Goal: Task Accomplishment & Management: Manage account settings

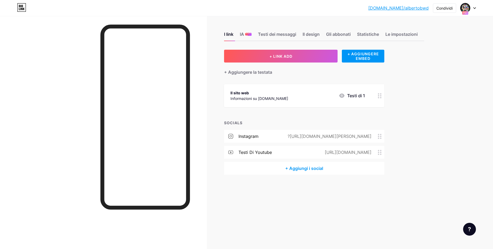
click at [66, 68] on div at bounding box center [103, 140] width 207 height 249
click at [438, 7] on div "Condividi" at bounding box center [444, 8] width 16 height 6
click at [411, 55] on div "Aggiungi ai miei social" at bounding box center [416, 53] width 45 height 6
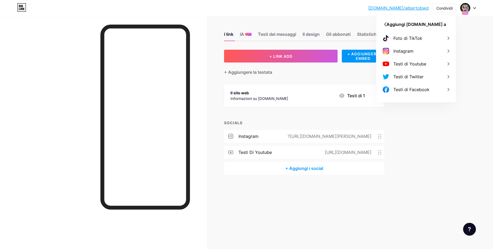
click at [411, 55] on div "Instagram" at bounding box center [416, 51] width 80 height 13
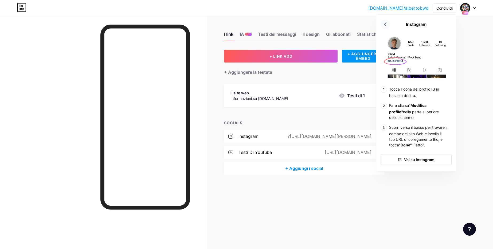
click at [389, 23] on icon at bounding box center [385, 24] width 9 height 9
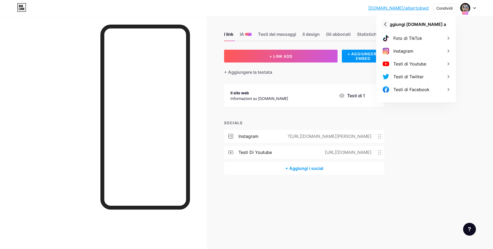
click at [383, 23] on icon at bounding box center [385, 24] width 9 height 9
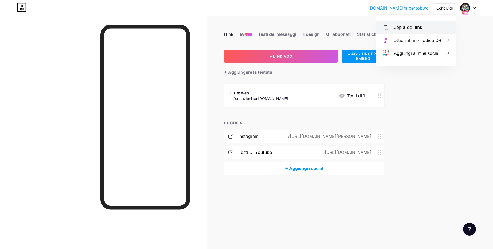
click at [406, 26] on div "Copia del link" at bounding box center [407, 27] width 29 height 6
click at [38, 37] on div at bounding box center [103, 140] width 207 height 249
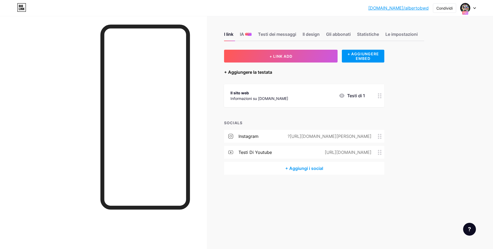
click at [251, 70] on div "+ Aggiungere la testata" at bounding box center [248, 72] width 48 height 6
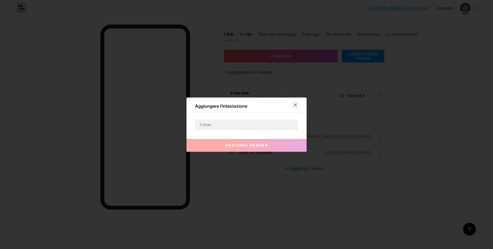
click at [297, 104] on icon at bounding box center [295, 104] width 3 height 3
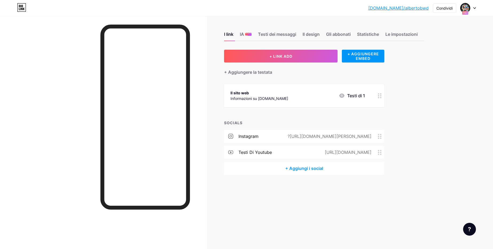
click at [477, 8] on div "[DOMAIN_NAME]/[PERSON_NAME]... [DOMAIN_NAME]/albertobwd Condividi Switch accoun…" at bounding box center [246, 8] width 493 height 10
click at [473, 8] on icon at bounding box center [474, 7] width 2 height 1
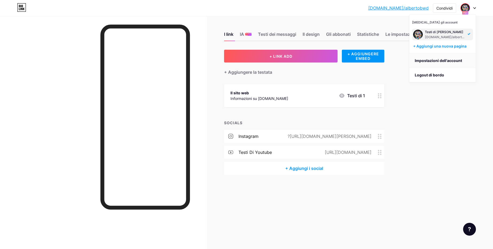
click at [419, 61] on link "Impostazioni dell'account" at bounding box center [442, 60] width 66 height 14
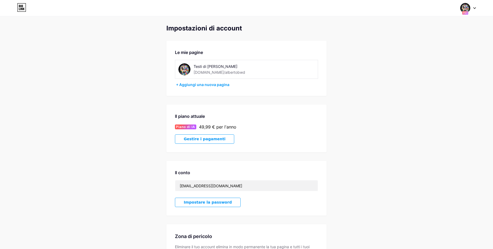
click at [21, 7] on icon at bounding box center [21, 6] width 1 height 2
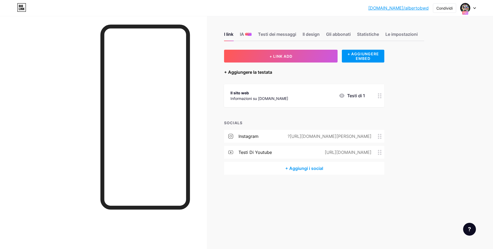
click at [254, 69] on div "+ Aggiungere la testata" at bounding box center [248, 72] width 48 height 6
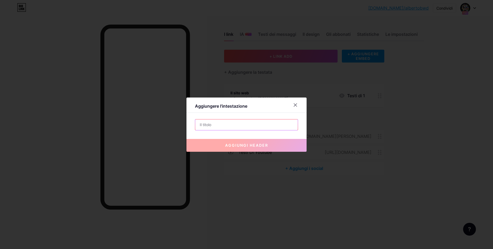
click at [238, 123] on input "text" at bounding box center [246, 124] width 102 height 11
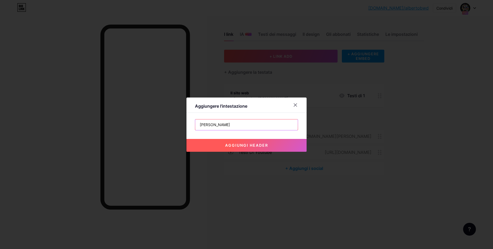
type input "[PERSON_NAME]"
click at [256, 145] on span "Aggiungi header" at bounding box center [246, 145] width 43 height 5
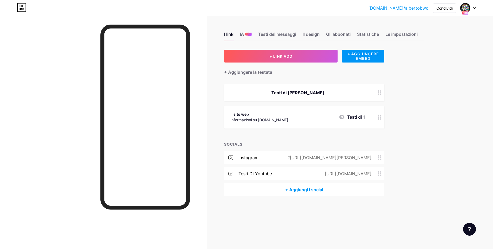
click at [310, 94] on div "Testi di [PERSON_NAME]" at bounding box center [297, 92] width 135 height 6
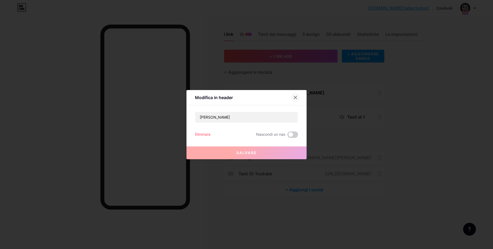
click at [295, 100] on div at bounding box center [295, 98] width 10 height 10
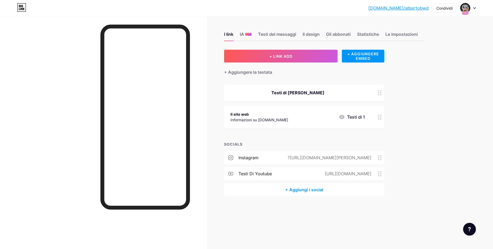
click at [380, 93] on icon at bounding box center [380, 92] width 4 height 5
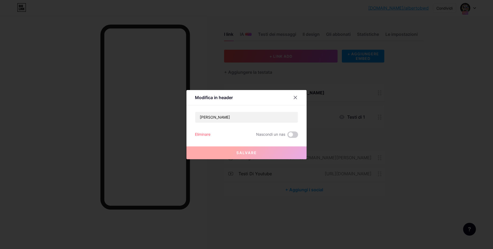
click at [204, 134] on div "Eliminare" at bounding box center [202, 134] width 15 height 6
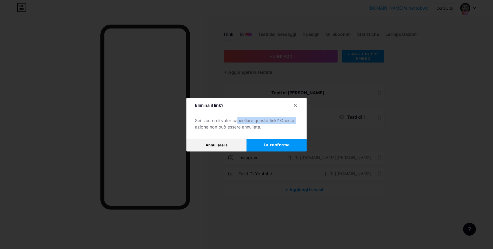
drag, startPoint x: 235, startPoint y: 120, endPoint x: 298, endPoint y: 119, distance: 62.5
click at [297, 119] on div "Sei sicuro di voler cancellare questo link? Questa azione non può essere annull…" at bounding box center [246, 123] width 103 height 13
click at [298, 119] on div "Elimina il link? Sei sicuro di voler cancellare questo link? Questa azione non …" at bounding box center [246, 125] width 120 height 54
drag, startPoint x: 220, startPoint y: 127, endPoint x: 253, endPoint y: 126, distance: 32.3
click at [253, 126] on div "Sei sicuro di voler cancellare questo link? Questa azione non può essere annull…" at bounding box center [246, 123] width 103 height 13
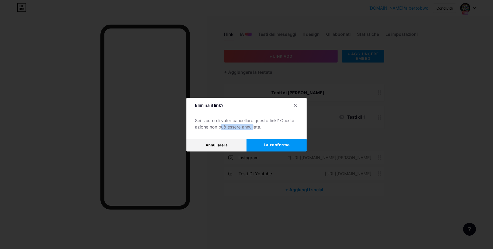
click at [273, 141] on button "La conferma" at bounding box center [276, 145] width 60 height 13
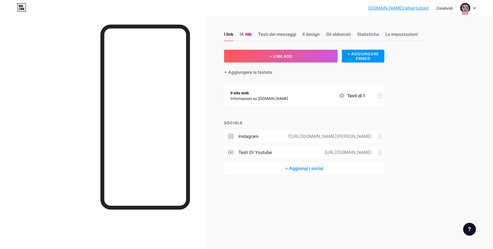
click at [344, 95] on icon at bounding box center [341, 95] width 5 height 4
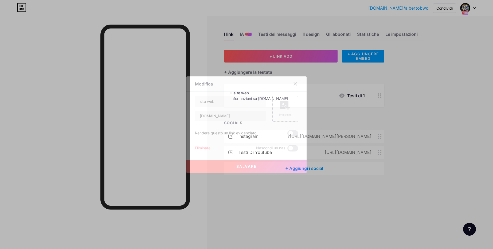
click at [439, 88] on div at bounding box center [246, 124] width 493 height 249
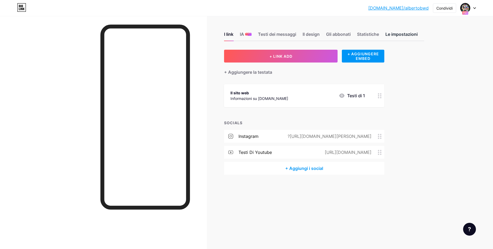
click at [413, 35] on div "Le impostazioni" at bounding box center [401, 36] width 32 height 10
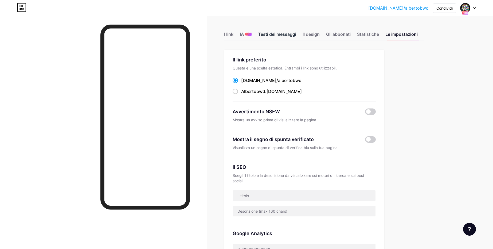
click at [286, 39] on div "Testi dei messaggi" at bounding box center [277, 36] width 38 height 10
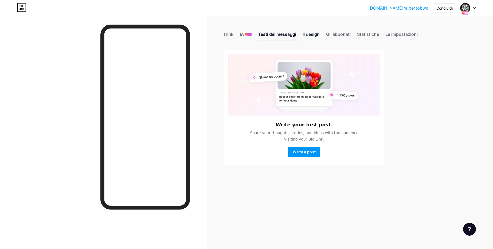
click at [318, 37] on div "Il design" at bounding box center [310, 36] width 17 height 10
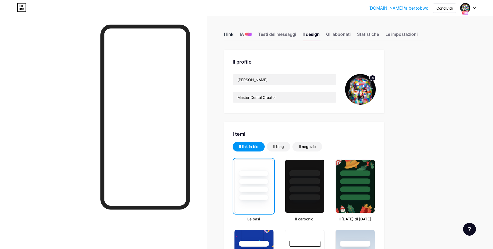
click at [228, 37] on div "I link" at bounding box center [228, 36] width 9 height 10
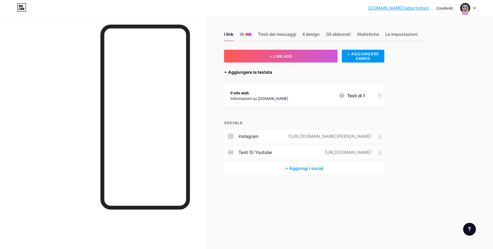
click at [253, 70] on div "+ Aggiungere la testata" at bounding box center [248, 72] width 48 height 6
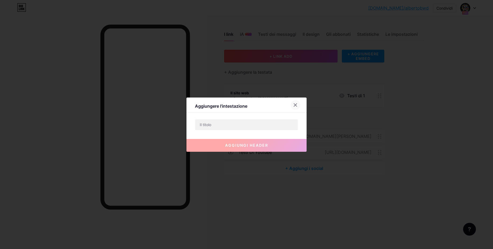
click at [294, 104] on icon at bounding box center [295, 105] width 4 height 4
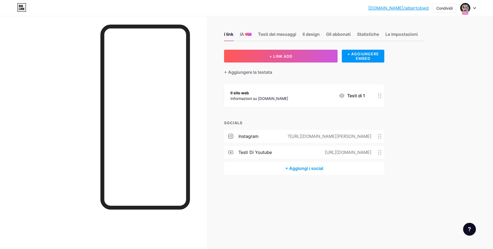
click at [470, 8] on div at bounding box center [467, 8] width 15 height 10
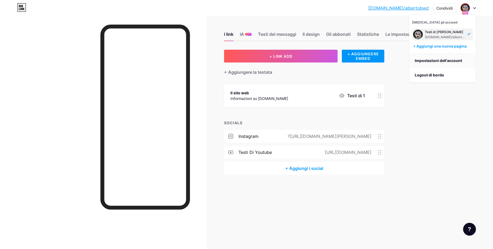
click at [445, 61] on link "Impostazioni dell'account" at bounding box center [442, 60] width 66 height 14
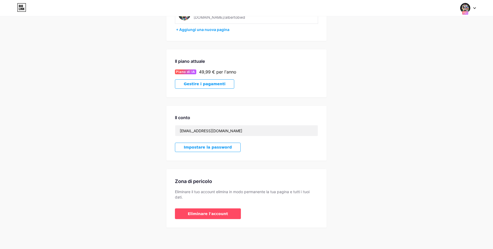
scroll to position [1, 0]
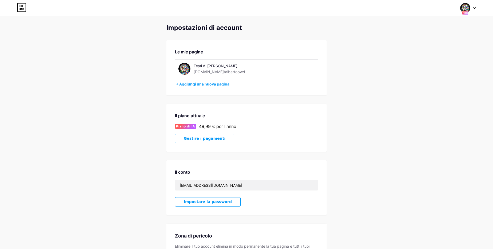
click at [22, 8] on icon at bounding box center [21, 9] width 1 height 2
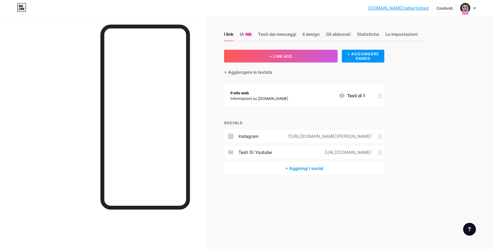
click at [269, 96] on div "Informazioni su [DOMAIN_NAME]" at bounding box center [259, 99] width 58 height 6
click at [299, 83] on div at bounding box center [295, 84] width 10 height 10
click at [367, 60] on div "+ AGGIUNGERE EMBED" at bounding box center [363, 56] width 42 height 13
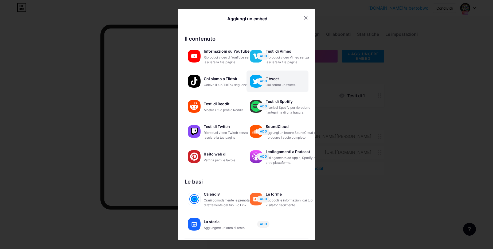
scroll to position [41, 0]
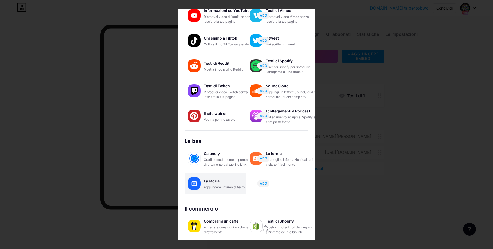
click at [220, 190] on div "La storia Aggiungere un'area di testo ADD" at bounding box center [215, 183] width 62 height 21
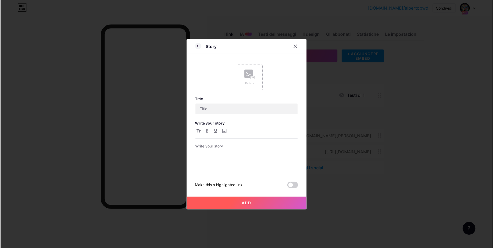
scroll to position [0, 0]
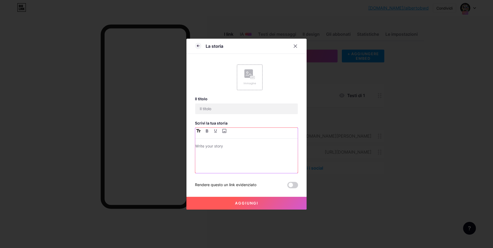
click at [196, 131] on icon "button" at bounding box center [198, 130] width 4 height 3
click at [203, 146] on h1 at bounding box center [246, 146] width 102 height 6
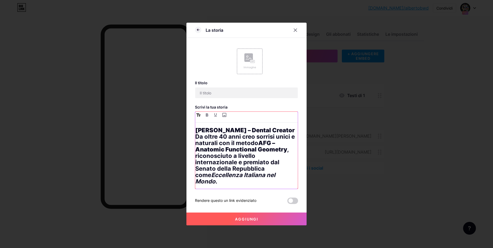
click at [255, 133] on strong "[PERSON_NAME] – Dental Creator" at bounding box center [245, 130] width 100 height 7
click at [256, 133] on strong "[PERSON_NAME] – Dental Creator" at bounding box center [245, 130] width 100 height 7
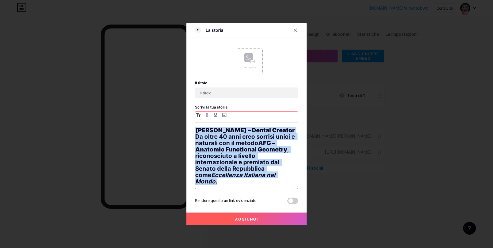
click at [256, 133] on strong "[PERSON_NAME] – Dental Creator" at bounding box center [245, 130] width 100 height 7
click at [255, 133] on strong "[PERSON_NAME] – Dental Creator" at bounding box center [245, 130] width 100 height 7
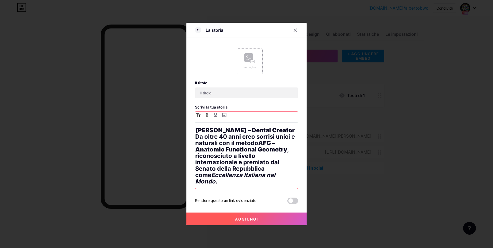
drag, startPoint x: 295, startPoint y: 134, endPoint x: 195, endPoint y: 132, distance: 99.8
click at [195, 132] on strong "[PERSON_NAME] – Dental Creator" at bounding box center [245, 130] width 100 height 7
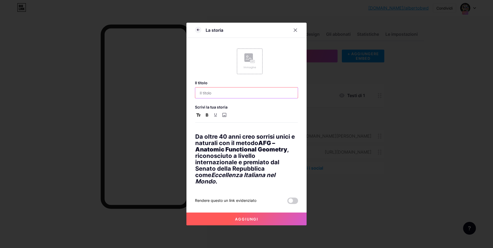
click at [208, 97] on input "text" at bounding box center [246, 93] width 102 height 11
paste input "[PERSON_NAME] – Dental Creator"
type input "[PERSON_NAME] – Dental Creator"
click at [200, 133] on h1 "Da oltre 40 anni creo sorrisi unici e naturali con il metodo AFG – Anatomic Fun…" at bounding box center [246, 156] width 102 height 58
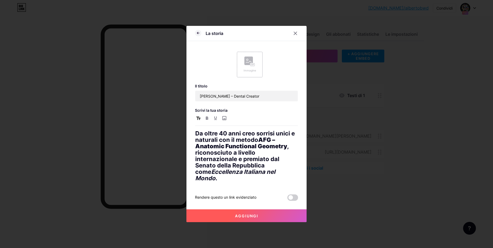
click at [251, 77] on div "Immagine" at bounding box center [250, 65] width 26 height 26
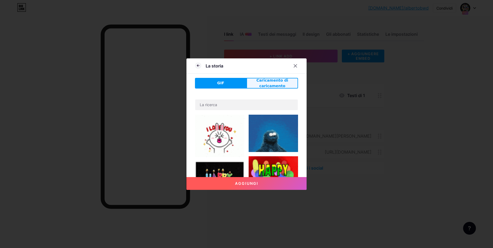
click at [261, 84] on span "Caricamento di caricamento" at bounding box center [272, 83] width 50 height 11
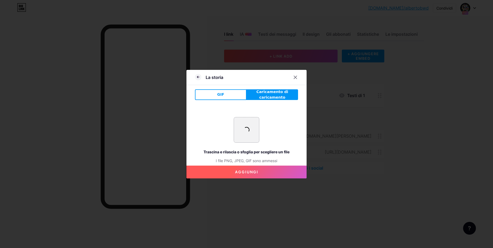
click at [239, 124] on input "file" at bounding box center [246, 129] width 25 height 25
click at [245, 125] on input "file" at bounding box center [246, 129] width 25 height 25
type input "C:\fakepath\140.jpg"
click at [200, 78] on icon at bounding box center [198, 77] width 6 height 6
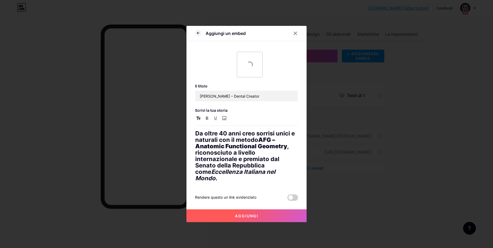
click at [253, 70] on div at bounding box center [250, 65] width 26 height 26
click at [247, 73] on div at bounding box center [250, 65] width 26 height 26
click at [242, 74] on div at bounding box center [250, 65] width 26 height 26
click at [253, 214] on span "Aggiungi" at bounding box center [246, 216] width 23 height 5
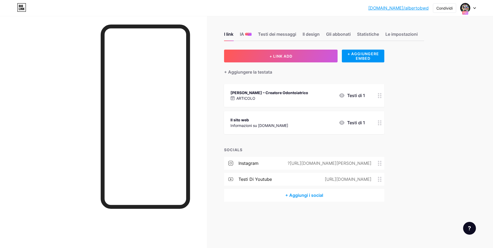
click at [304, 97] on div "ARTICOLO" at bounding box center [269, 99] width 78 height 6
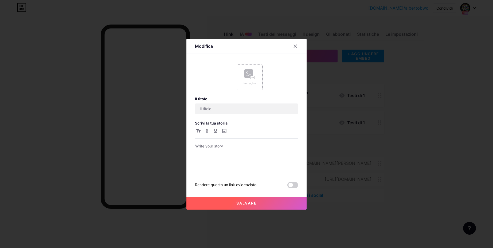
type input "[PERSON_NAME] – Dental Creator"
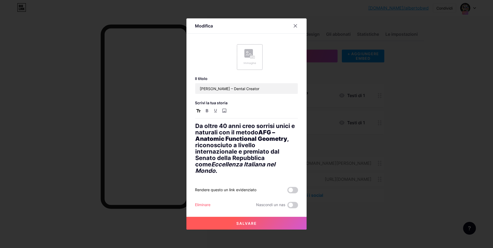
click at [257, 62] on div "Immagine" at bounding box center [250, 57] width 26 height 26
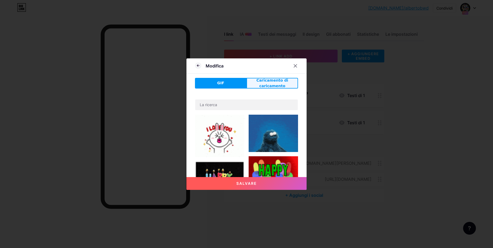
click at [257, 85] on span "Caricamento di caricamento" at bounding box center [272, 83] width 50 height 11
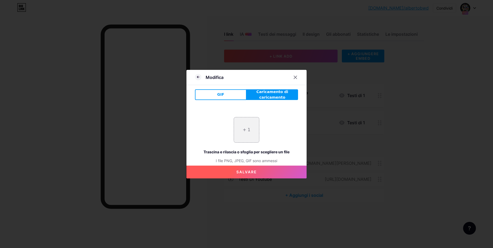
click at [259, 96] on span "Caricamento di caricamento" at bounding box center [272, 94] width 50 height 11
click at [253, 136] on input "file" at bounding box center [246, 129] width 25 height 25
type input "C:\fakepath\140_web.jpg"
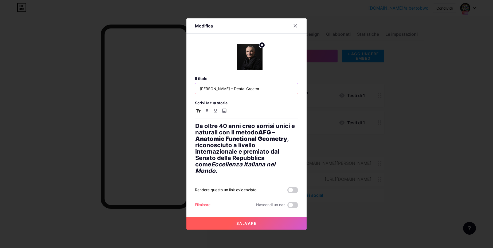
click at [240, 93] on input "[PERSON_NAME] – Dental Creator" at bounding box center [246, 88] width 102 height 11
click at [234, 93] on input "[PERSON_NAME] – Dental Creator" at bounding box center [246, 88] width 102 height 11
click at [253, 93] on input "[PERSON_NAME] – Dental Creator" at bounding box center [246, 88] width 102 height 11
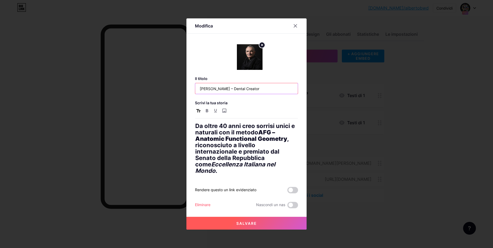
click at [253, 93] on input "[PERSON_NAME] – Dental Creator" at bounding box center [246, 88] width 102 height 11
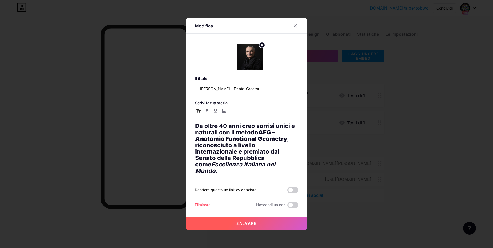
click at [253, 93] on input "[PERSON_NAME] – Dental Creator" at bounding box center [246, 88] width 102 height 11
type input "s"
type input "Chi sono"
click at [245, 221] on span "Salvare" at bounding box center [246, 223] width 21 height 5
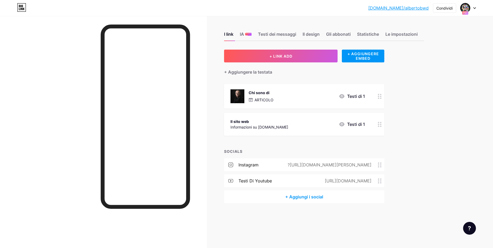
click at [271, 94] on div "Chi sono di" at bounding box center [261, 93] width 25 height 6
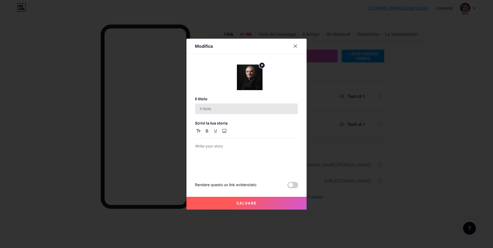
type input "Chi sono"
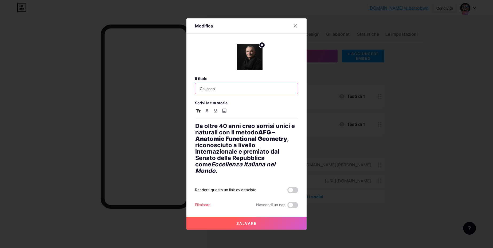
drag, startPoint x: 216, startPoint y: 93, endPoint x: 134, endPoint y: 92, distance: 81.7
click at [195, 92] on input "Chi sono" at bounding box center [246, 88] width 102 height 11
click at [226, 142] on strong "AFG – Anatomic Functional Geometry" at bounding box center [241, 135] width 92 height 13
click at [251, 159] on h1 "Da oltre 40 anni creo sorrisi unici e naturali con il metodo AFG – Anatomic Fun…" at bounding box center [246, 148] width 102 height 51
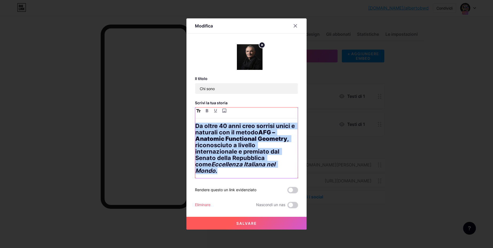
drag, startPoint x: 286, startPoint y: 168, endPoint x: 165, endPoint y: 124, distance: 128.0
click at [195, 124] on div "Da oltre 40 anni creo sorrisi unici e naturali con il metodo AFG – Anatomic Fun…" at bounding box center [246, 151] width 102 height 56
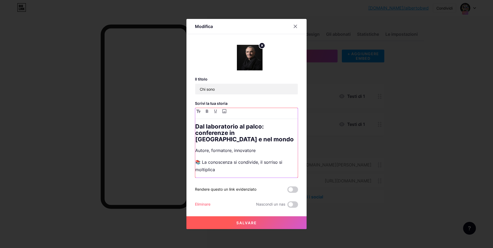
click at [197, 129] on h1 "Dal laboratorio al palco: conferenze in Italia e nel mondo" at bounding box center [246, 132] width 102 height 19
click at [195, 147] on p "Autore, formatore, innovatore" at bounding box center [246, 150] width 102 height 7
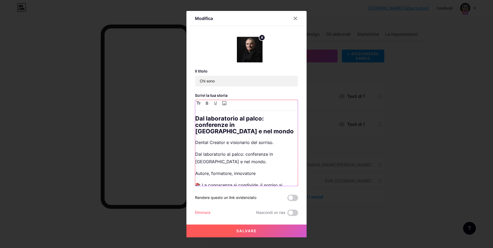
click at [221, 161] on div "Dal laboratorio al palco: conferenze in Italia e nel mondo Dental Creator e vis…" at bounding box center [246, 150] width 102 height 71
click at [220, 159] on div "Dal laboratorio al palco: conferenze in Italia e nel mondo Dental Creator e vis…" at bounding box center [246, 150] width 102 height 71
drag, startPoint x: 292, startPoint y: 127, endPoint x: 135, endPoint y: 110, distance: 157.8
click at [195, 115] on div "Dal laboratorio al palco: conferenze in Italia e nel mondo Dental Creator e vis…" at bounding box center [246, 150] width 102 height 71
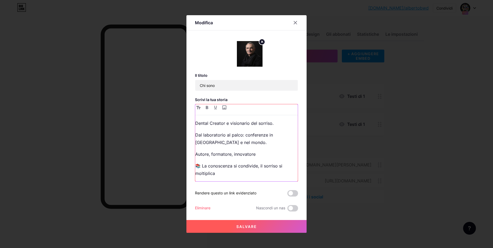
click at [273, 124] on p "Dental Creator e visionario del sorriso." at bounding box center [246, 123] width 102 height 7
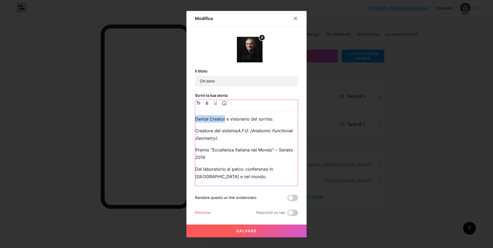
drag, startPoint x: 224, startPoint y: 119, endPoint x: 193, endPoint y: 119, distance: 31.5
click at [195, 119] on div "Dental Creator e visionario del sorriso. Creatore del sistema A.F.G. (Anatomic …" at bounding box center [246, 150] width 102 height 71
drag, startPoint x: 293, startPoint y: 148, endPoint x: 299, endPoint y: 151, distance: 6.8
click at [293, 148] on p "Premio “Eccellenza Italiana nel Mondo” – Senato 2019" at bounding box center [246, 153] width 102 height 15
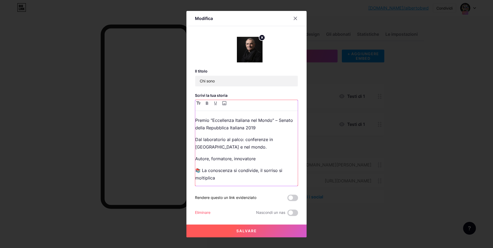
click at [265, 160] on p "Autore, formatore, innovatore" at bounding box center [246, 158] width 102 height 7
click at [251, 178] on p "📚 La conoscenza si condivide, il sorriso si moltiplica" at bounding box center [246, 174] width 102 height 15
drag, startPoint x: 251, startPoint y: 178, endPoint x: 195, endPoint y: 168, distance: 57.4
click at [195, 168] on div "Odontotecnico e visionario del sorriso. Creatore del sistema A.F.G. (Anatomic F…" at bounding box center [246, 150] width 102 height 71
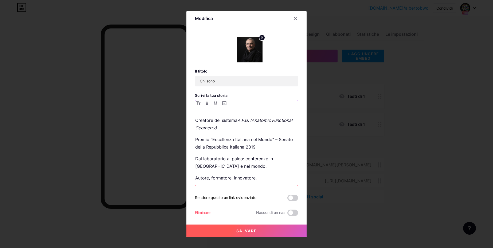
scroll to position [0, 0]
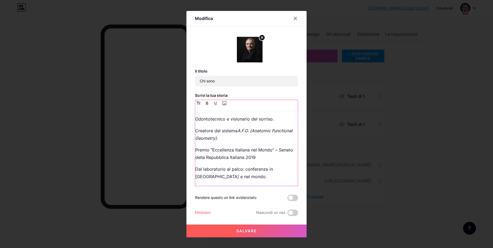
click at [251, 139] on p "Creatore del sistema A.F.G. (Anatomic Functional Geometry) ." at bounding box center [246, 134] width 102 height 15
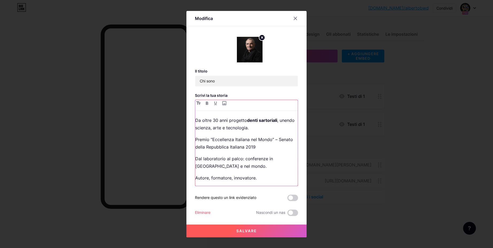
click at [244, 149] on p "Premio “Eccellenza Italiana nel Mondo” – Senato della Repubblica Italiana 2019" at bounding box center [246, 143] width 102 height 15
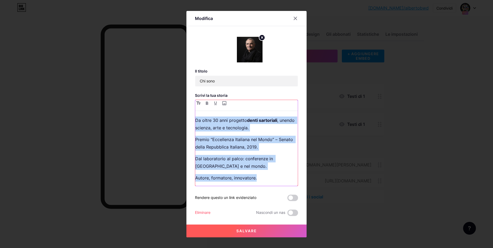
scroll to position [0, 0]
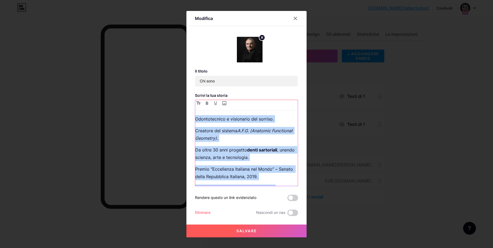
drag, startPoint x: 267, startPoint y: 176, endPoint x: 143, endPoint y: 70, distance: 163.3
click at [195, 115] on div "Odontotecnico e visionario del sorriso. Creatore del sistema A.F.G. (Anatomic F…" at bounding box center [246, 150] width 102 height 71
copy div "Odontotecnico e visionario del sorriso. Creatore del sistema A.F.G. (Anatomic F…"
click at [270, 178] on p "Premio “Eccellenza Italiana nel Mondo” – Senato della Repubblica Italiana, 2019." at bounding box center [246, 172] width 102 height 15
drag, startPoint x: 269, startPoint y: 177, endPoint x: 84, endPoint y: 76, distance: 210.5
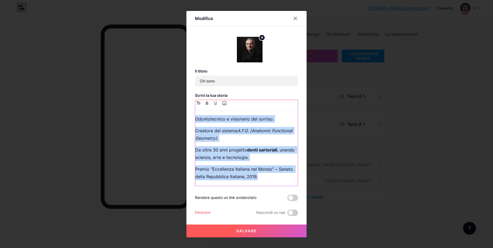
click at [195, 115] on div "Odontotecnico e visionario del sorriso. Creatore del sistema A.F.G. (Anatomic F…" at bounding box center [246, 150] width 102 height 71
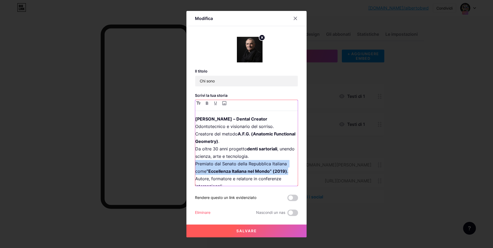
drag, startPoint x: 195, startPoint y: 164, endPoint x: 290, endPoint y: 172, distance: 95.6
click at [290, 172] on p "Alberto Battistelli – Dental Creator Odontotecnico e visionario del sorriso. Cr…" at bounding box center [246, 152] width 102 height 75
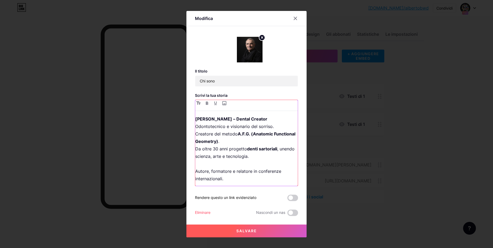
click at [245, 144] on p "Alberto Battistelli – Dental Creator Odontotecnico e visionario del sorriso. Cr…" at bounding box center [246, 148] width 102 height 67
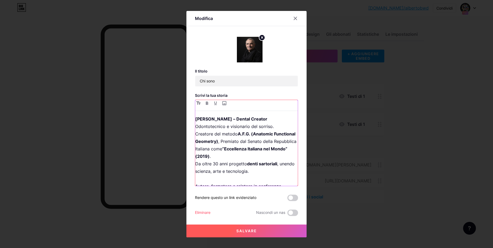
click at [223, 142] on p "Alberto Battistelli – Dental Creator Odontotecnico e visionario del sorriso. Cr…" at bounding box center [246, 156] width 102 height 82
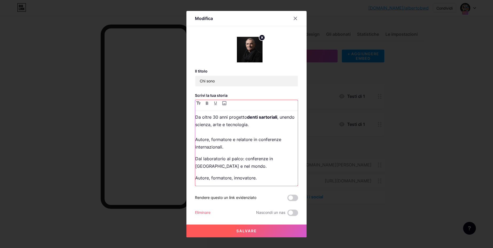
click at [227, 130] on p "Alberto Battistelli – Dental Creator Odontotecnico e visionario del sorriso. Cr…" at bounding box center [246, 110] width 102 height 82
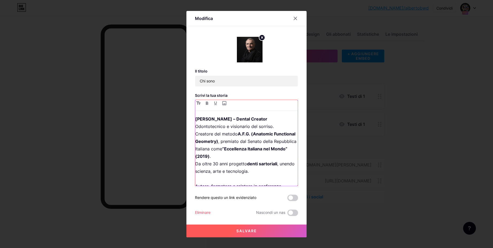
click at [246, 119] on strong "[PERSON_NAME] – Dental Creator" at bounding box center [231, 118] width 72 height 5
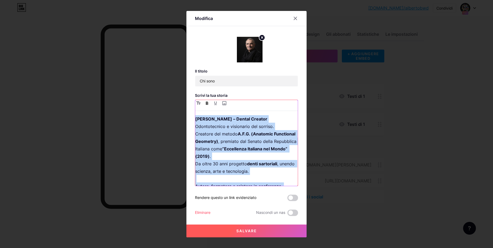
click at [246, 119] on strong "[PERSON_NAME] – Dental Creator" at bounding box center [231, 118] width 72 height 5
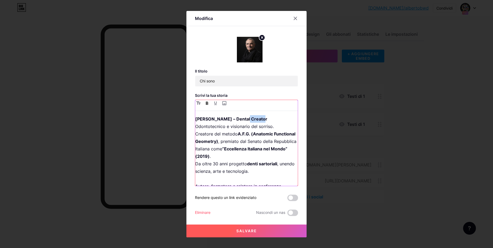
click at [246, 119] on strong "[PERSON_NAME] – Dental Creator" at bounding box center [231, 118] width 72 height 5
drag, startPoint x: 276, startPoint y: 119, endPoint x: 186, endPoint y: 119, distance: 89.7
click at [195, 119] on div "Alberto Battistelli – Dental Creator Odontotecnico e visionario del sorriso. Cr…" at bounding box center [246, 150] width 102 height 71
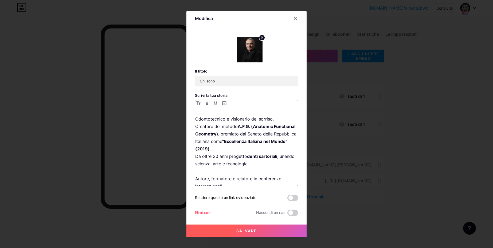
click at [217, 149] on p "Odontotecnico e visionario del sorriso. Creatore del metodo A.F.G. (Anatomic Fu…" at bounding box center [246, 152] width 102 height 75
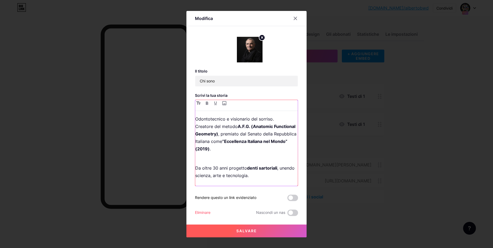
click at [277, 118] on p "Odontotecnico e visionario del sorriso. Creatore del metodo A.F.G. (Anatomic Fu…" at bounding box center [246, 133] width 102 height 37
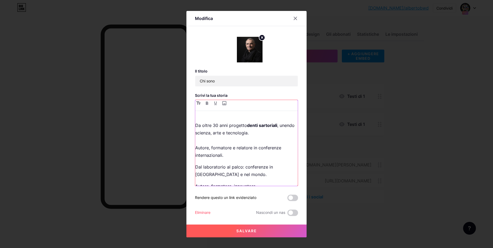
scroll to position [63, 0]
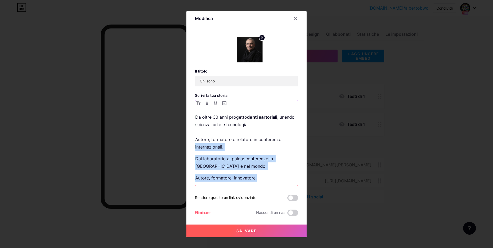
drag, startPoint x: 195, startPoint y: 153, endPoint x: 292, endPoint y: 182, distance: 101.3
click at [298, 186] on div "Odontotecnico e visionario del sorriso. Creatore del metodo A.F.G. (Anatomic Fu…" at bounding box center [246, 150] width 102 height 71
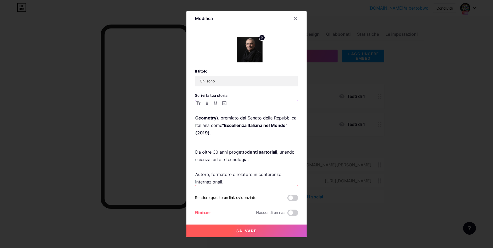
scroll to position [0, 0]
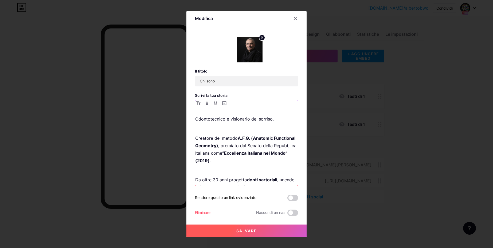
click at [228, 124] on div "Odontotecnico e visionario del sorriso. Creatore del metodo A.F.G. (Anatomic Fu…" at bounding box center [246, 150] width 102 height 71
click at [216, 131] on p "Creatore del metodo A.F.G. (Anatomic Functional Geometry) , premiato dal Senato…" at bounding box center [246, 145] width 102 height 37
click at [234, 140] on p "Creatore del metodo A.F.G. (Anatomic Functional Geometry) , premiato dal Senato…" at bounding box center [246, 145] width 102 height 37
click at [232, 147] on p "Creatore del metodo A.F.G. (Anatomic Functional Geometry) , premiato dal Senato…" at bounding box center [246, 145] width 102 height 37
click at [217, 154] on p "Creatore del metodo A.F.G. (Anatomic Functional Geometry) , premiato dal Senato…" at bounding box center [246, 145] width 102 height 37
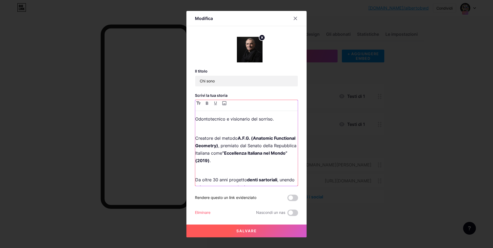
click at [214, 177] on p "Da oltre 30 anni progetto denti sartoriali , unendo scienza, arte e tecnologia.…" at bounding box center [246, 191] width 102 height 45
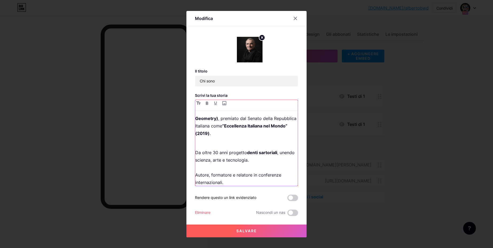
scroll to position [32, 0]
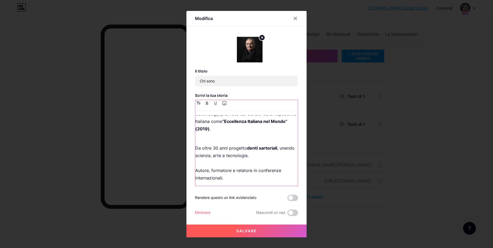
click at [245, 178] on p "Da oltre 30 anni progetto denti sartoriali , unendo scienza, arte e tecnologia.…" at bounding box center [246, 159] width 102 height 45
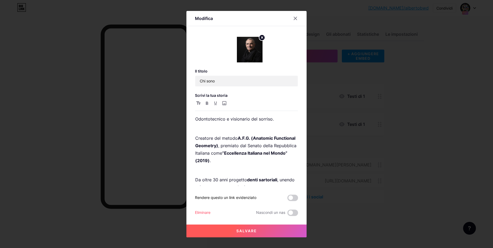
click at [250, 232] on span "Salvare" at bounding box center [246, 231] width 21 height 5
